Goal: Find specific page/section: Find specific page/section

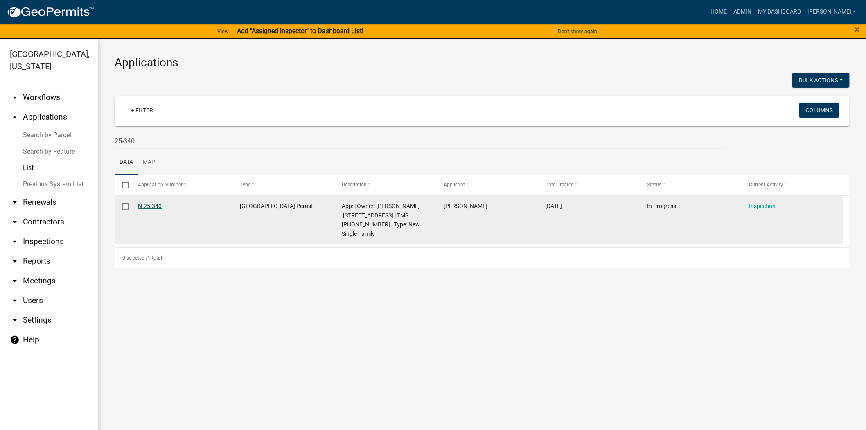
drag, startPoint x: 166, startPoint y: 207, endPoint x: 140, endPoint y: 206, distance: 25.8
click at [137, 206] on datatable-body-cell "N-25-340" at bounding box center [181, 220] width 102 height 49
copy link "N-25-340"
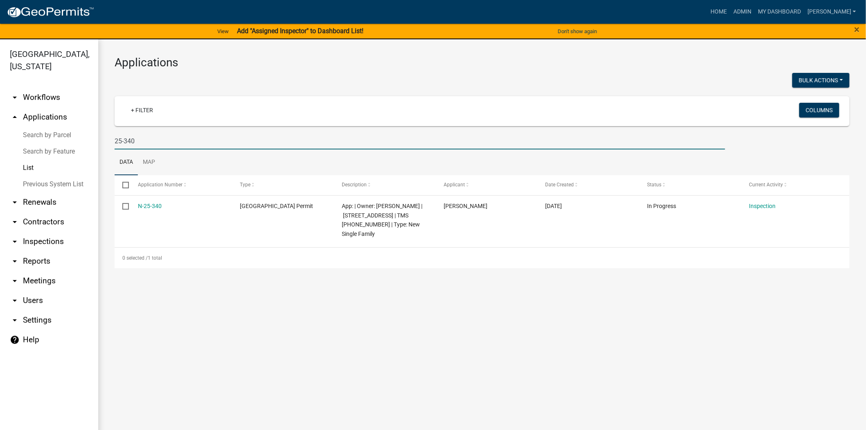
click at [142, 140] on input "25-340" at bounding box center [420, 141] width 611 height 17
type input "2"
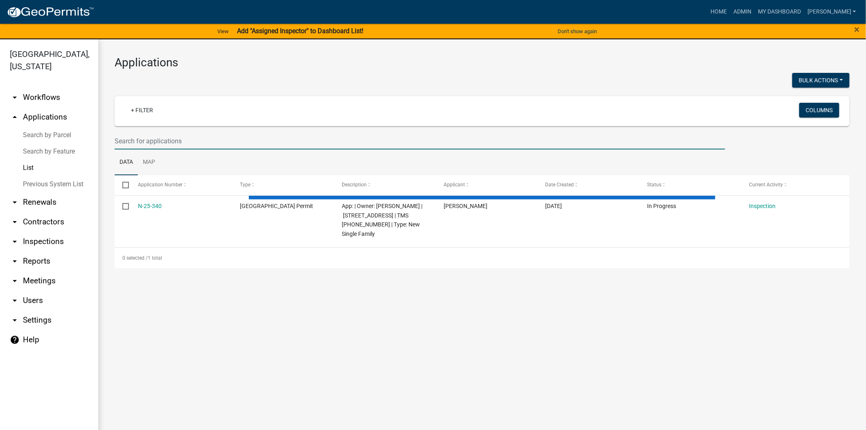
paste input "N-25-195"
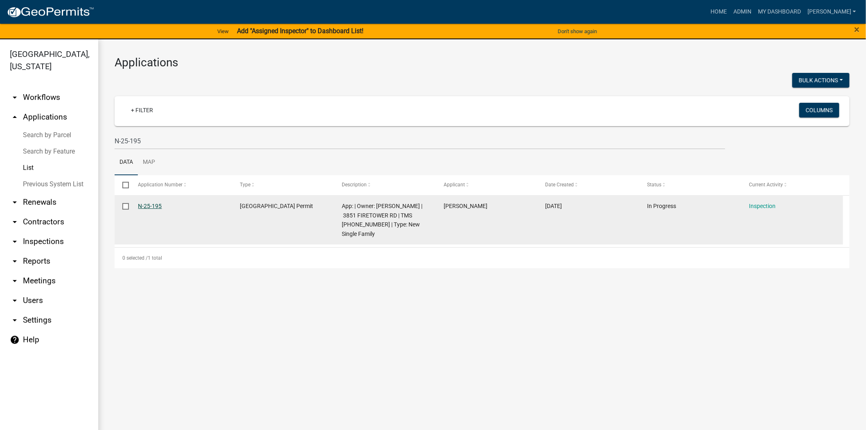
drag, startPoint x: 169, startPoint y: 203, endPoint x: 138, endPoint y: 205, distance: 31.2
click at [138, 205] on div "N-25-195" at bounding box center [181, 205] width 86 height 9
copy link "N-25-195"
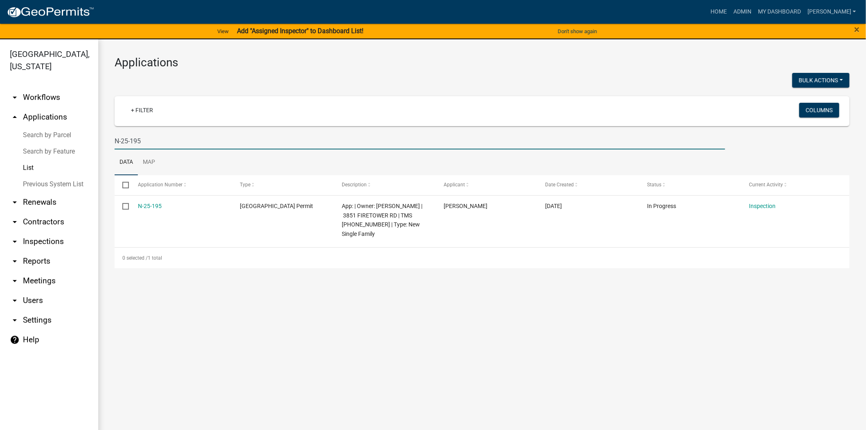
click at [192, 142] on input "N-25-195" at bounding box center [420, 141] width 611 height 17
type input "N"
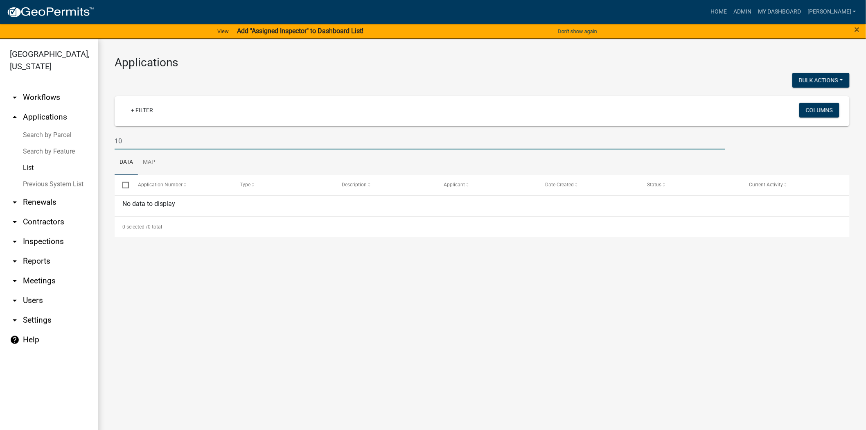
type input "1"
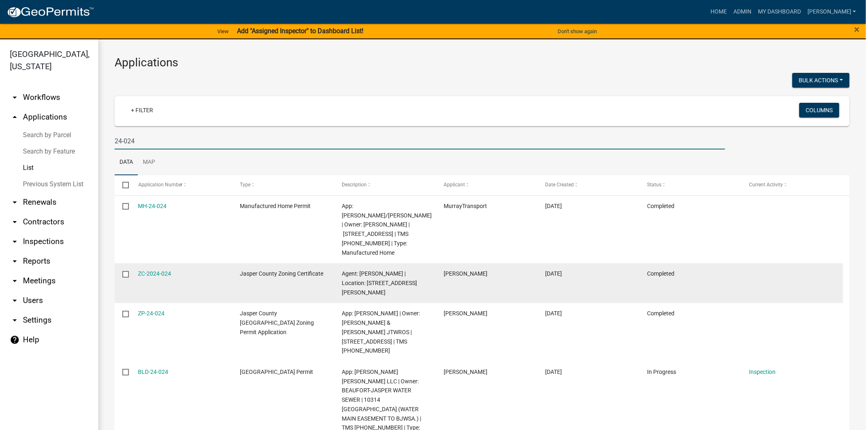
scroll to position [20, 0]
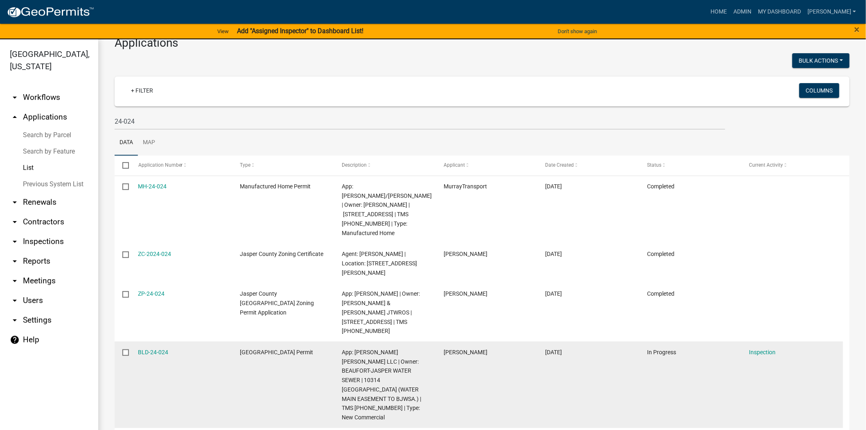
drag, startPoint x: 180, startPoint y: 341, endPoint x: 129, endPoint y: 342, distance: 51.2
click at [129, 342] on div "BLD-24-024 [GEOGRAPHIC_DATA] Permit App: [PERSON_NAME] [PERSON_NAME] LLC | Owne…" at bounding box center [479, 384] width 728 height 86
copy div "BLD-24-024"
click at [183, 396] on datatable-body-cell "BLD-24-024" at bounding box center [181, 384] width 102 height 86
click at [202, 367] on datatable-body-cell "BLD-24-024" at bounding box center [181, 384] width 102 height 86
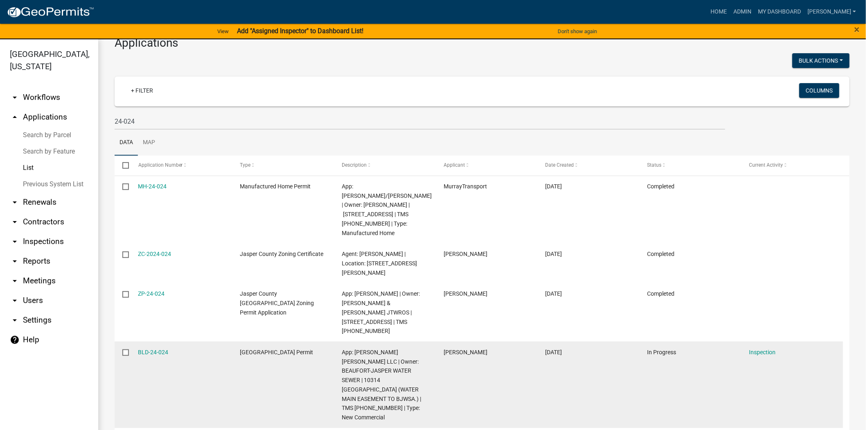
drag, startPoint x: 187, startPoint y: 342, endPoint x: 130, endPoint y: 335, distance: 56.9
click at [130, 341] on datatable-body-cell "BLD-24-024" at bounding box center [181, 384] width 102 height 86
copy link "BLD-24-024"
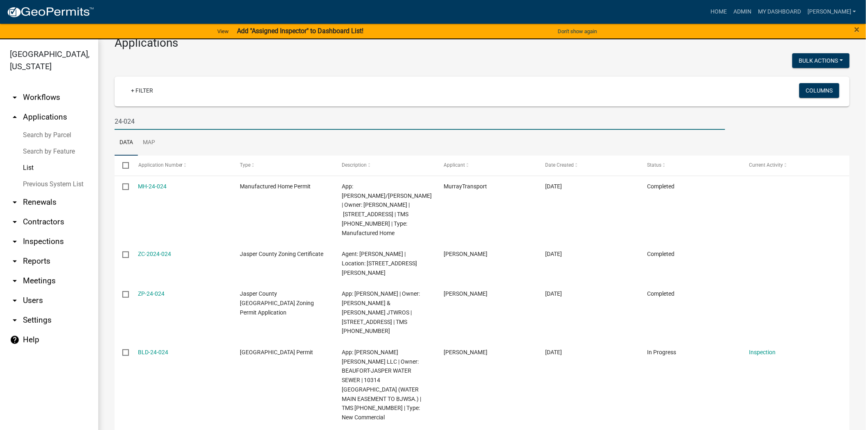
click at [169, 121] on input "24-024" at bounding box center [420, 121] width 611 height 17
type input "2"
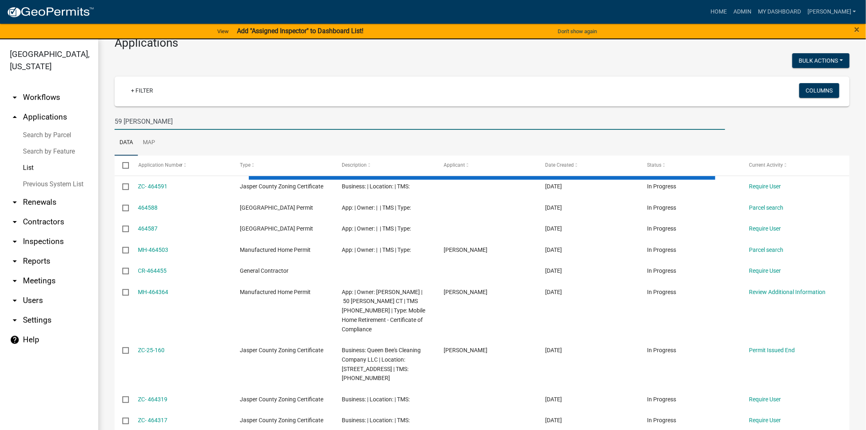
scroll to position [0, 0]
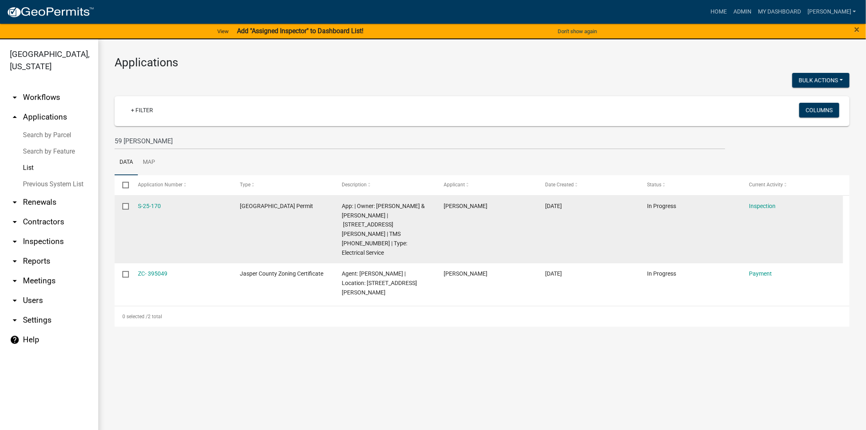
drag, startPoint x: 168, startPoint y: 205, endPoint x: 132, endPoint y: 204, distance: 36.4
click at [132, 204] on datatable-body-cell "S-25-170" at bounding box center [181, 230] width 102 height 68
copy link "S-25-170"
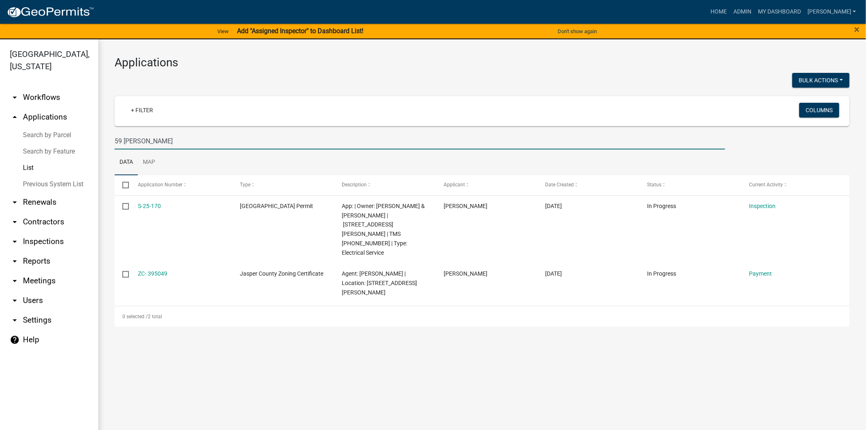
click at [172, 144] on input "59 [PERSON_NAME]" at bounding box center [420, 141] width 611 height 17
type input "5"
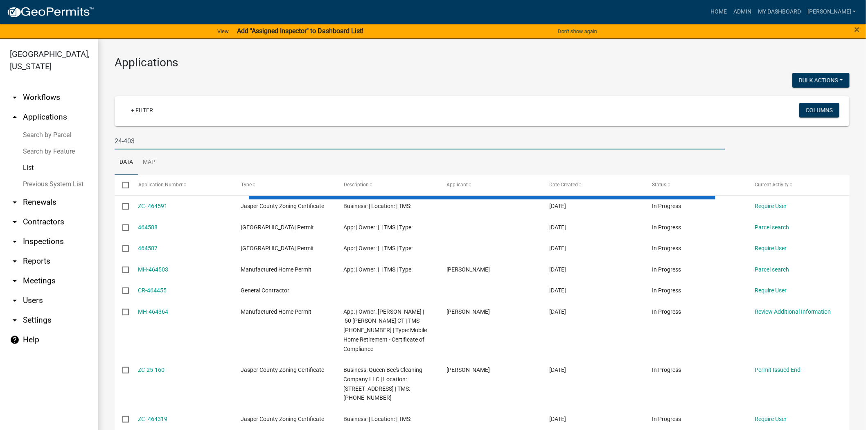
type input "24-403"
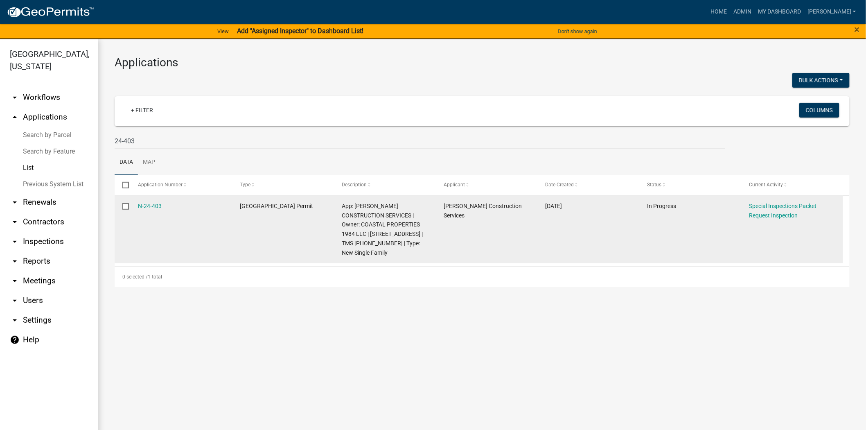
drag, startPoint x: 167, startPoint y: 203, endPoint x: 131, endPoint y: 204, distance: 35.2
click at [131, 204] on datatable-body-cell "N-24-403" at bounding box center [181, 230] width 102 height 68
copy link "N-24-403"
